Goal: Transaction & Acquisition: Purchase product/service

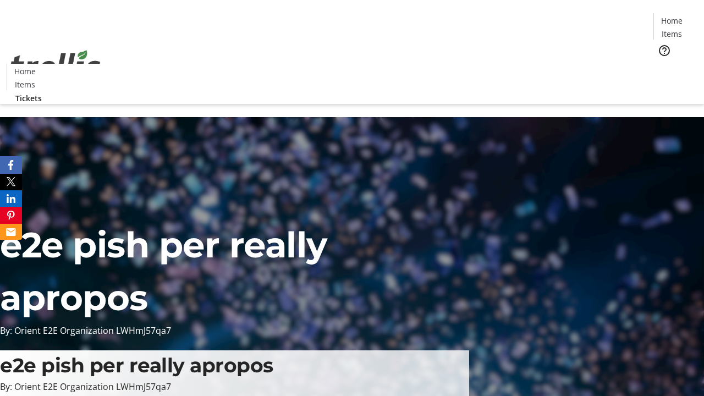
click at [663, 64] on span "Tickets" at bounding box center [676, 70] width 26 height 12
